Goal: Transaction & Acquisition: Subscribe to service/newsletter

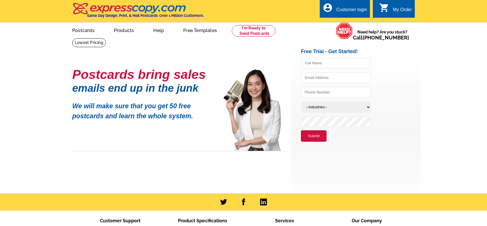
click at [253, 114] on div "Postcards bring sales emails end up in the junk We will make sure that you get …" at bounding box center [178, 110] width 213 height 82
click at [250, 103] on div "Postcards bring sales emails end up in the junk We will make sure that you get …" at bounding box center [178, 110] width 213 height 82
